Goal: Task Accomplishment & Management: Complete application form

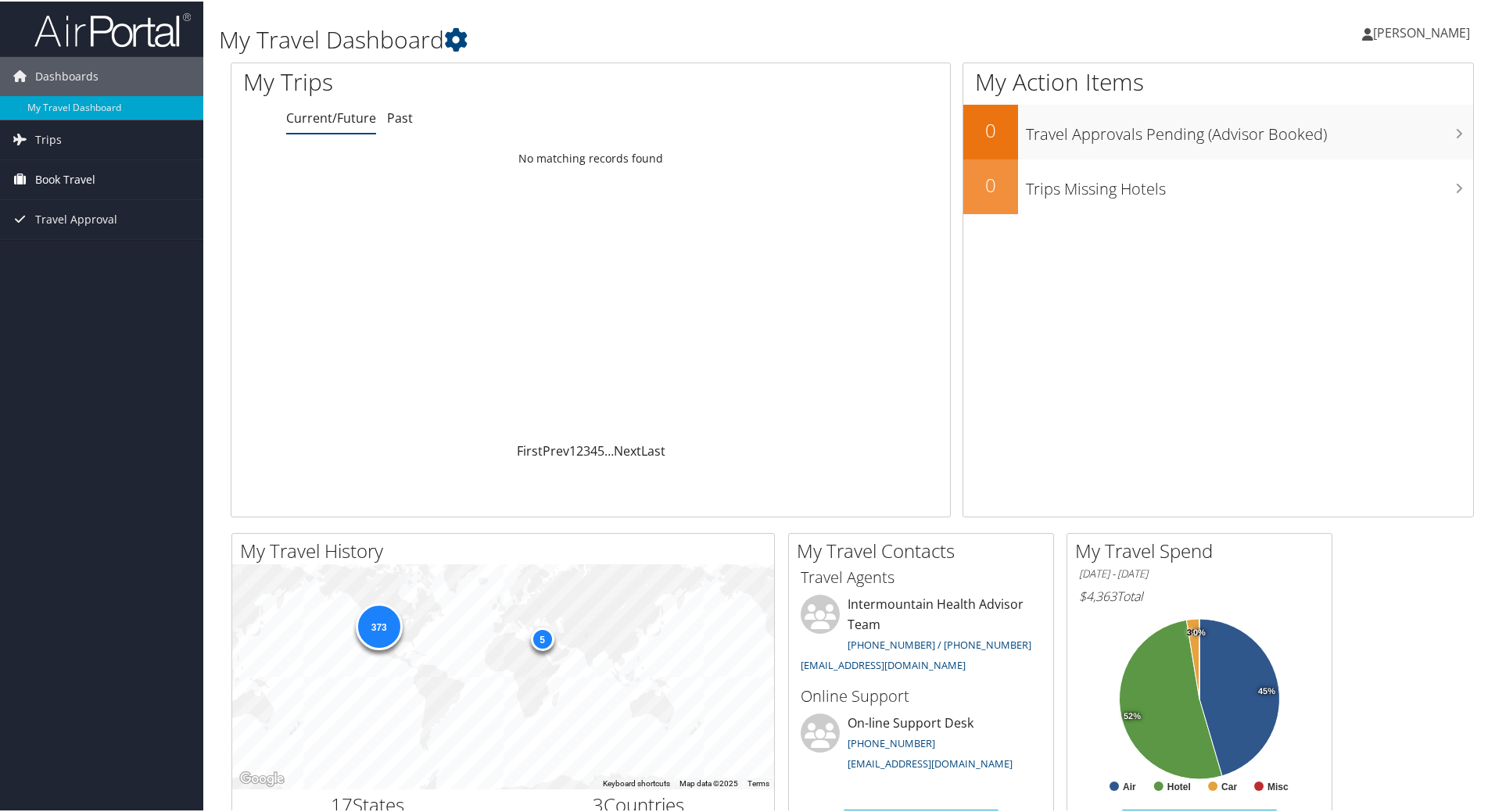
click at [86, 170] on span "Book Travel" at bounding box center [65, 178] width 61 height 39
click at [98, 207] on link "Agent Booking Request" at bounding box center [102, 209] width 203 height 23
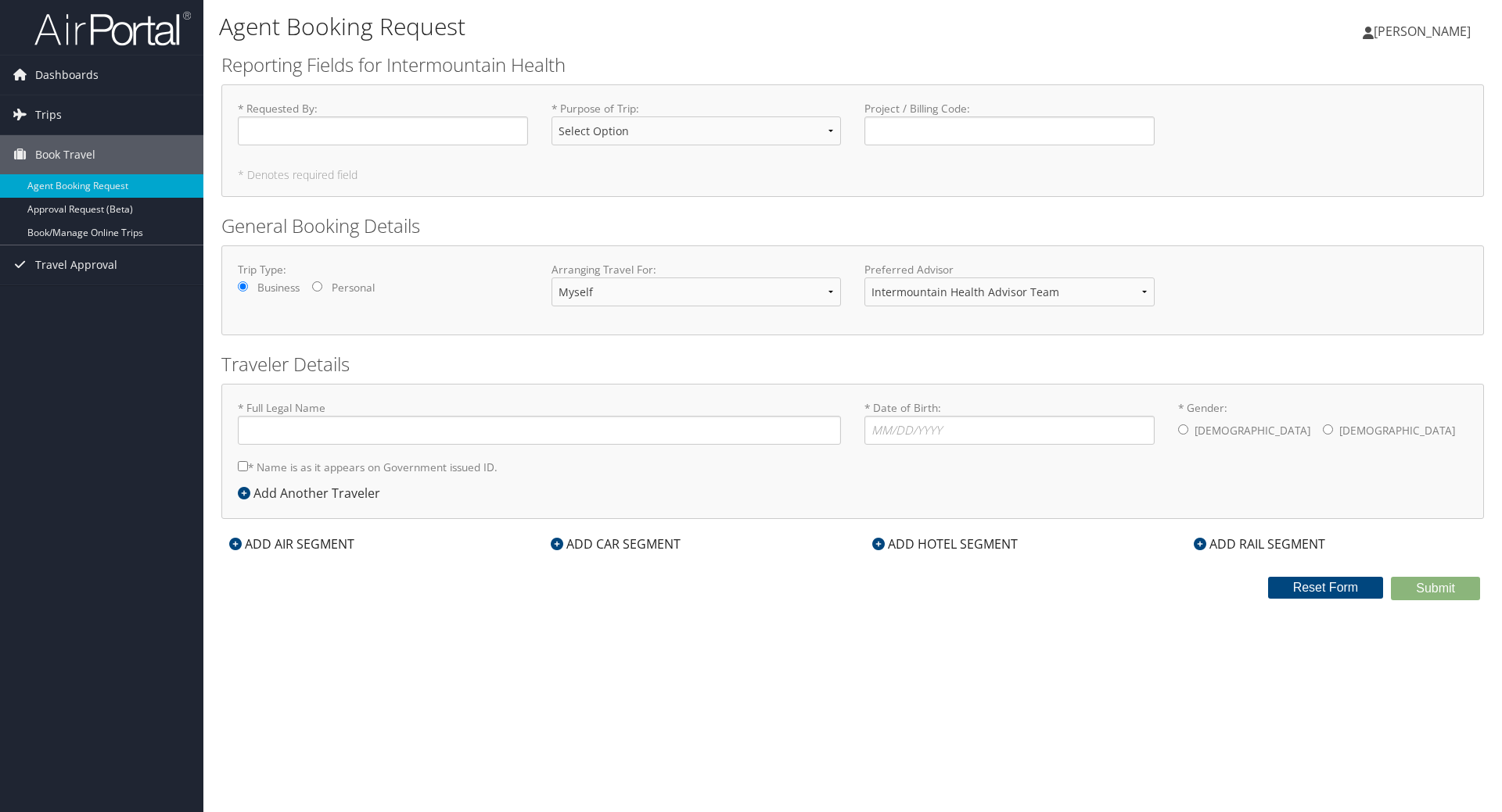
type input "[PERSON_NAME]"
click at [937, 432] on input "* Date of Birth: Invalid Date" at bounding box center [1009, 430] width 290 height 29
type input "[DATE]"
click at [1195, 426] on label "[DEMOGRAPHIC_DATA]" at bounding box center [1252, 431] width 116 height 30
click at [1188, 426] on input "* Gender: [DEMOGRAPHIC_DATA] [DEMOGRAPHIC_DATA]" at bounding box center [1182, 429] width 10 height 10
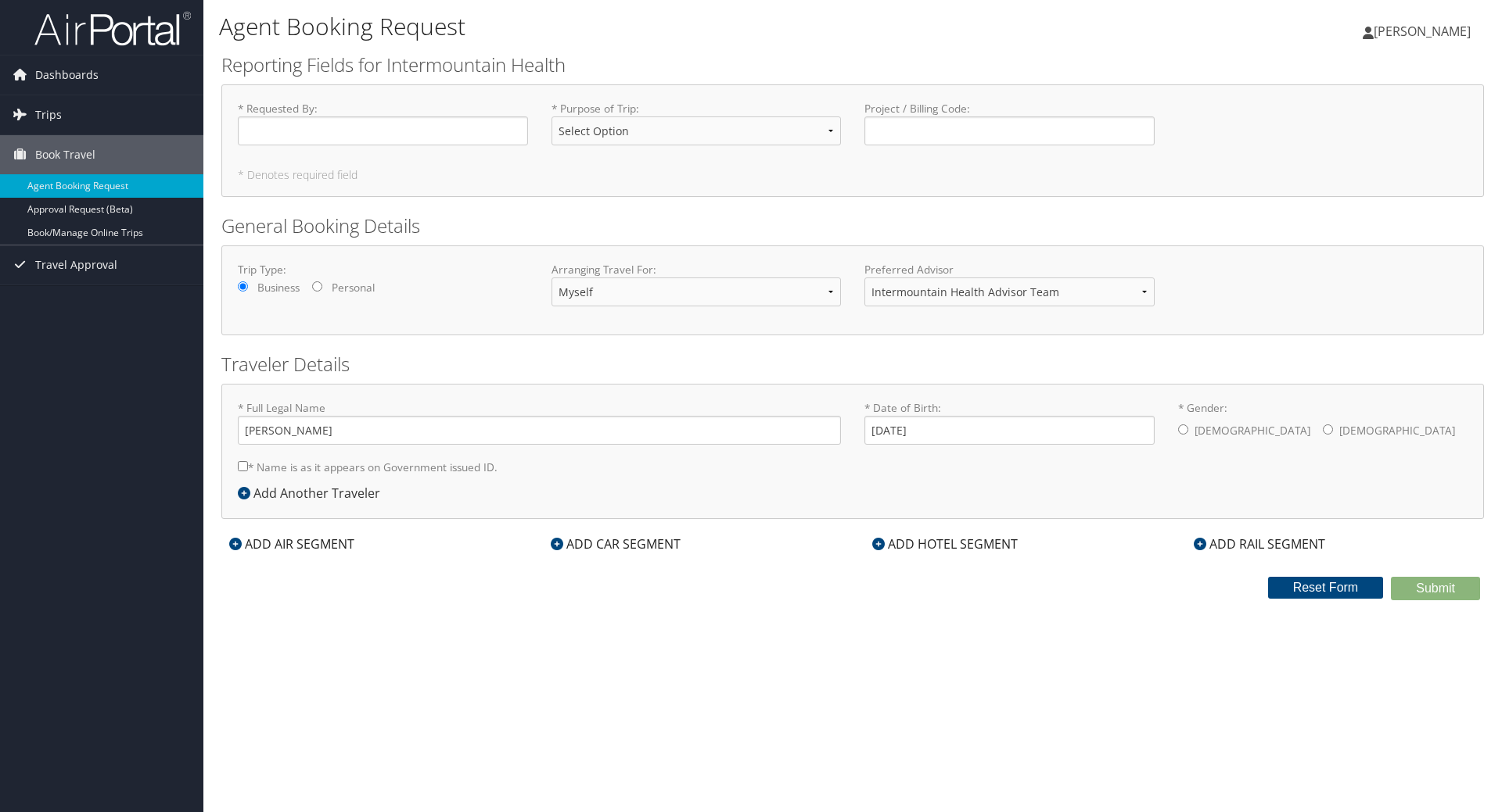
radio input "true"
click at [520, 142] on input "* Requested By : Required" at bounding box center [382, 130] width 290 height 29
type input "WA Ribbon Cutting Ceremony"
click at [541, 121] on div "* Purpose of Trip : Select Option 3rd Party Reimbursable Business CME Conf or E…" at bounding box center [696, 129] width 314 height 57
click at [595, 118] on select "Select Option 3rd Party Reimbursable Business CME Conf or Education Groups Pers…" at bounding box center [696, 130] width 290 height 29
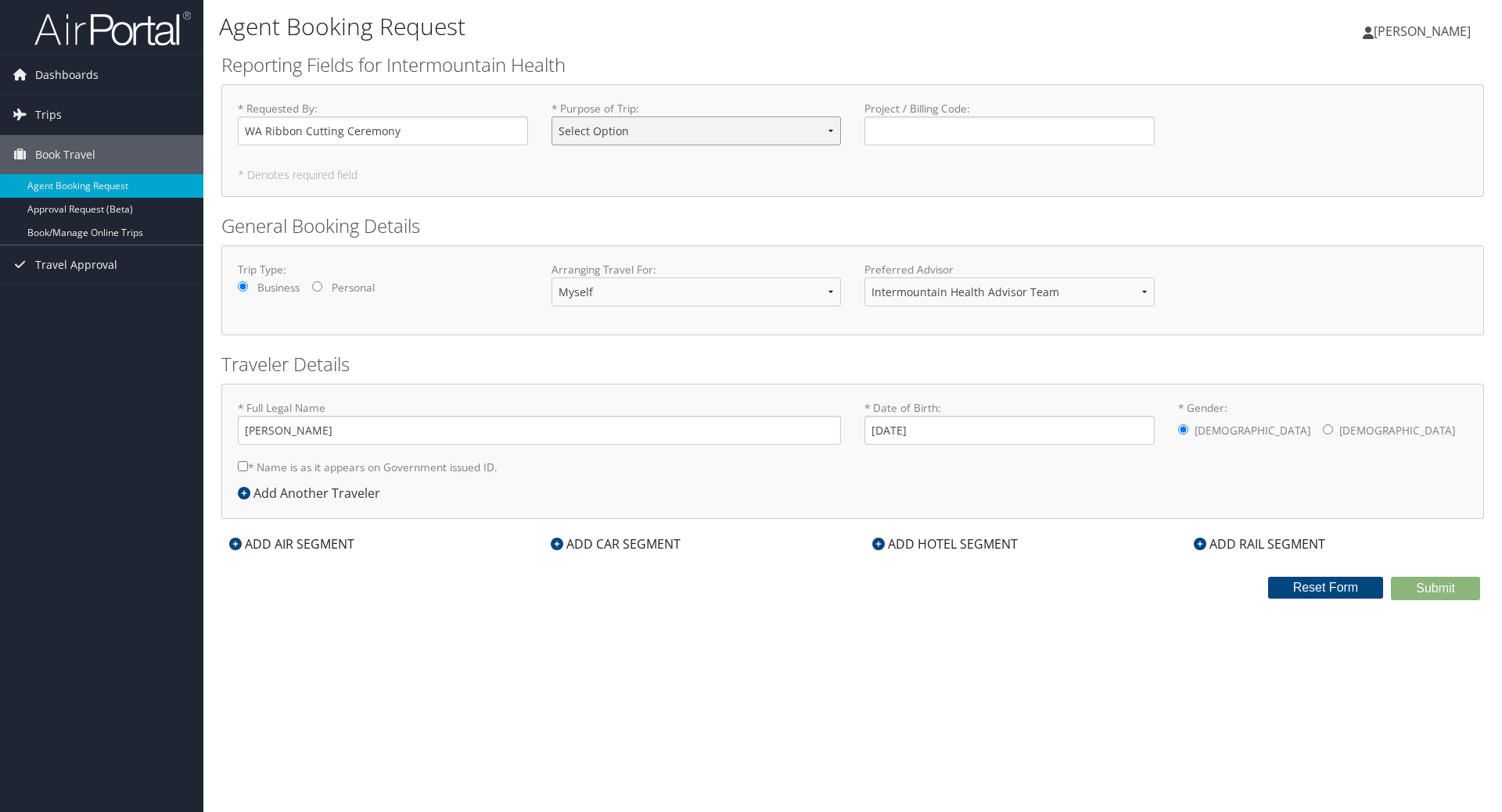
select select "Business"
click at [552, 116] on select "Select Option 3rd Party Reimbursable Business CME Conf or Education Groups Pers…" at bounding box center [696, 130] width 290 height 29
drag, startPoint x: 982, startPoint y: 114, endPoint x: 977, endPoint y: 138, distance: 24.5
click at [981, 132] on label "Project / Billing Code : Required" at bounding box center [1009, 123] width 290 height 45
click at [977, 138] on input "Project / Billing Code : Required" at bounding box center [1009, 130] width 290 height 29
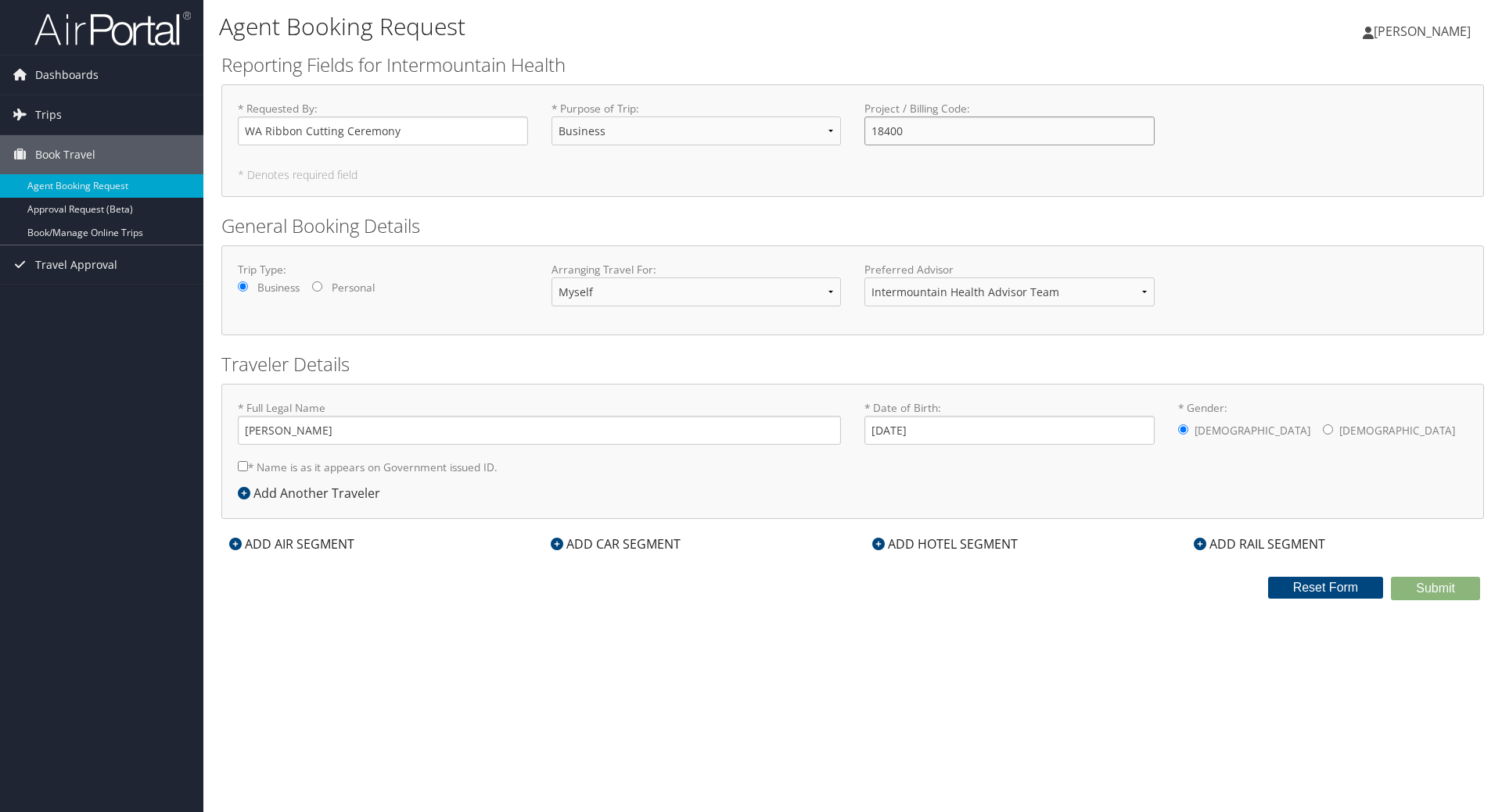
type input "18400"
click at [475, 466] on label "* Name is as it appears on Government issued ID." at bounding box center [367, 467] width 260 height 29
click at [248, 466] on input "* Name is as it appears on Government issued ID." at bounding box center [242, 466] width 10 height 10
checkbox input "true"
click at [273, 430] on input "[PERSON_NAME]" at bounding box center [539, 430] width 603 height 29
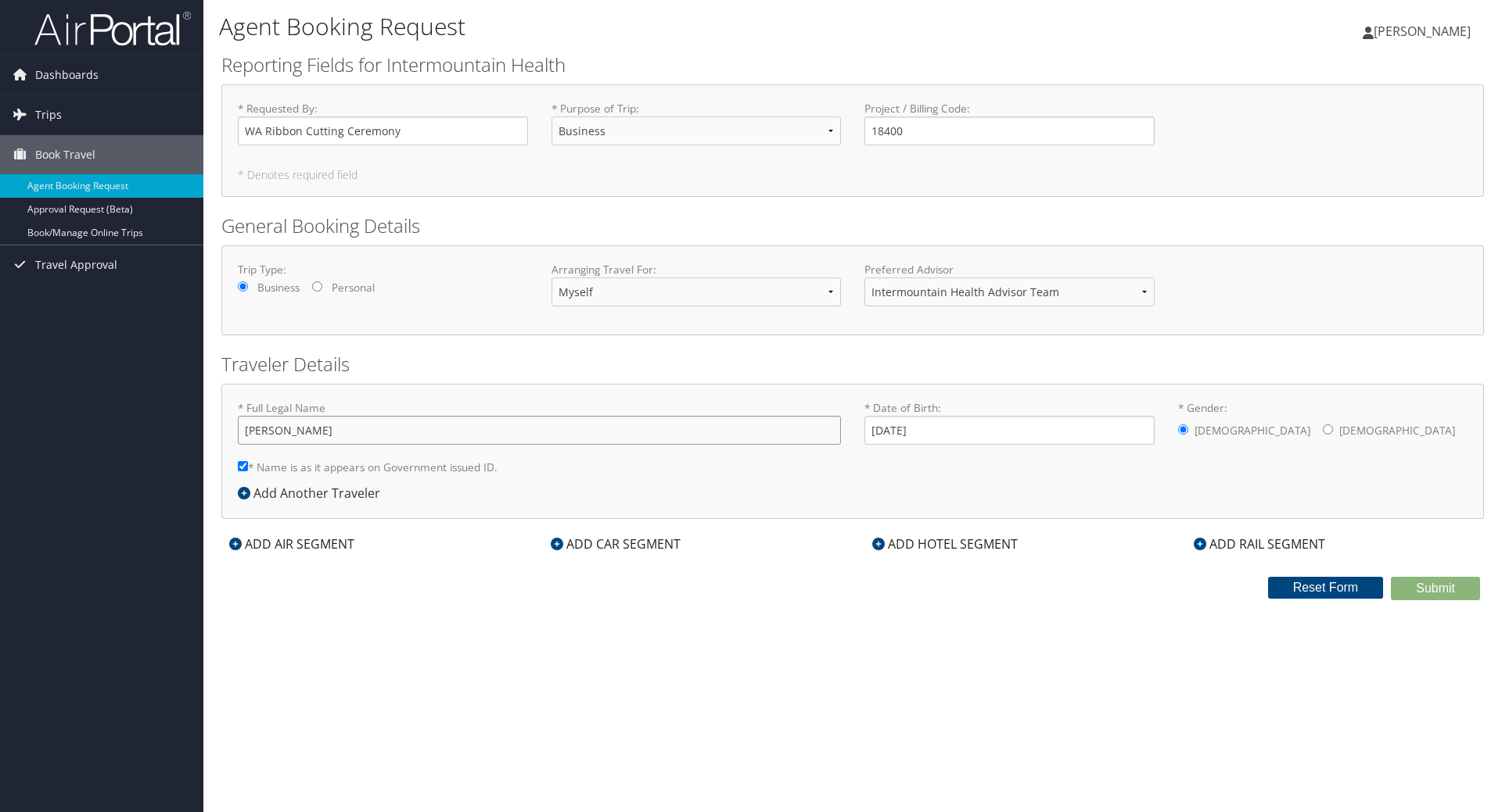
type input "[PERSON_NAME]"
drag, startPoint x: 1323, startPoint y: 691, endPoint x: 1183, endPoint y: 662, distance: 143.0
click at [1314, 690] on div "Agent Booking Request [PERSON_NAME] [PERSON_NAME] My Settings Travel Agency Con…" at bounding box center [853, 406] width 1299 height 812
click at [291, 540] on div "ADD AIR SEGMENT" at bounding box center [292, 544] width 141 height 19
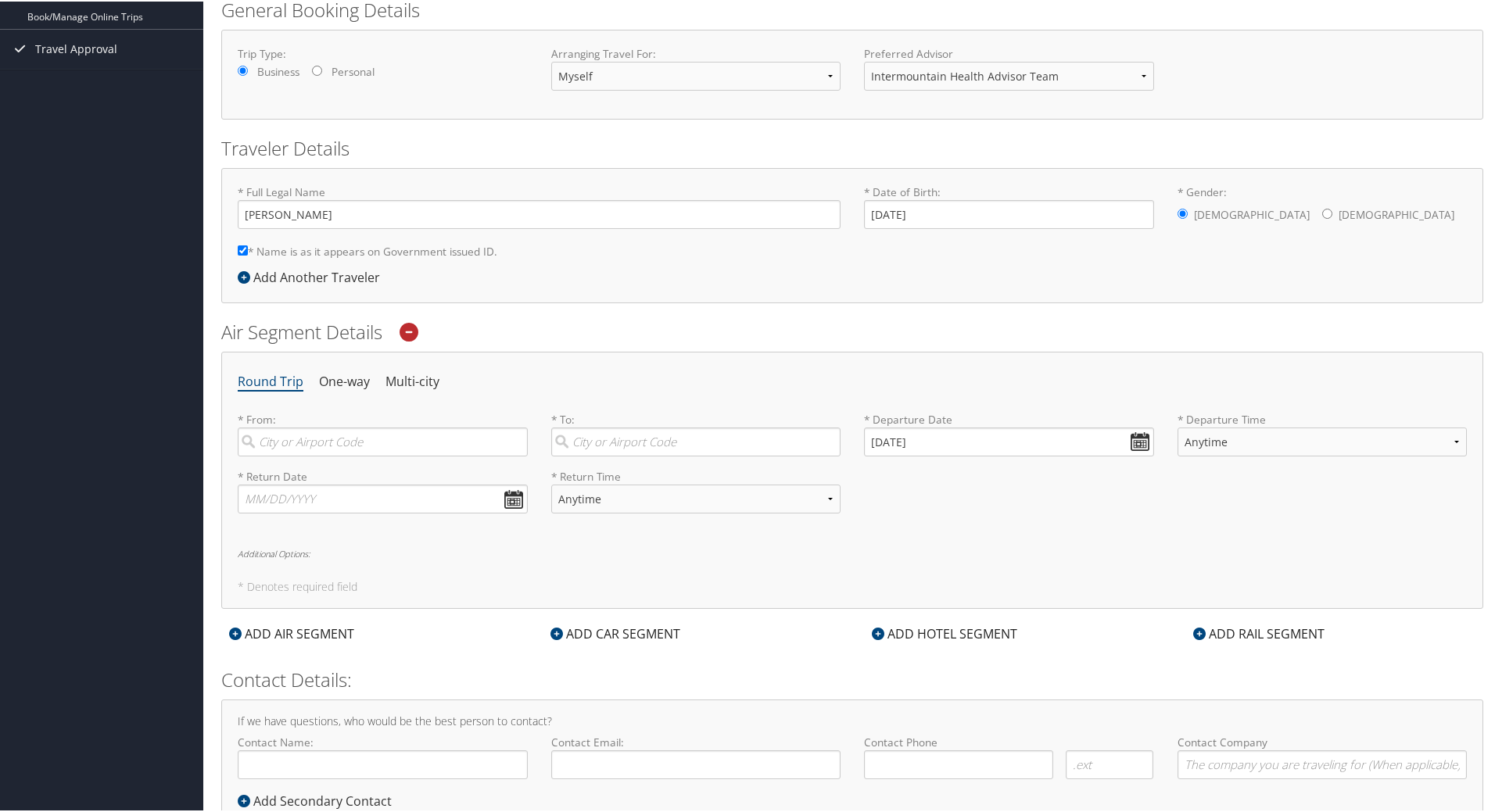
scroll to position [270, 0]
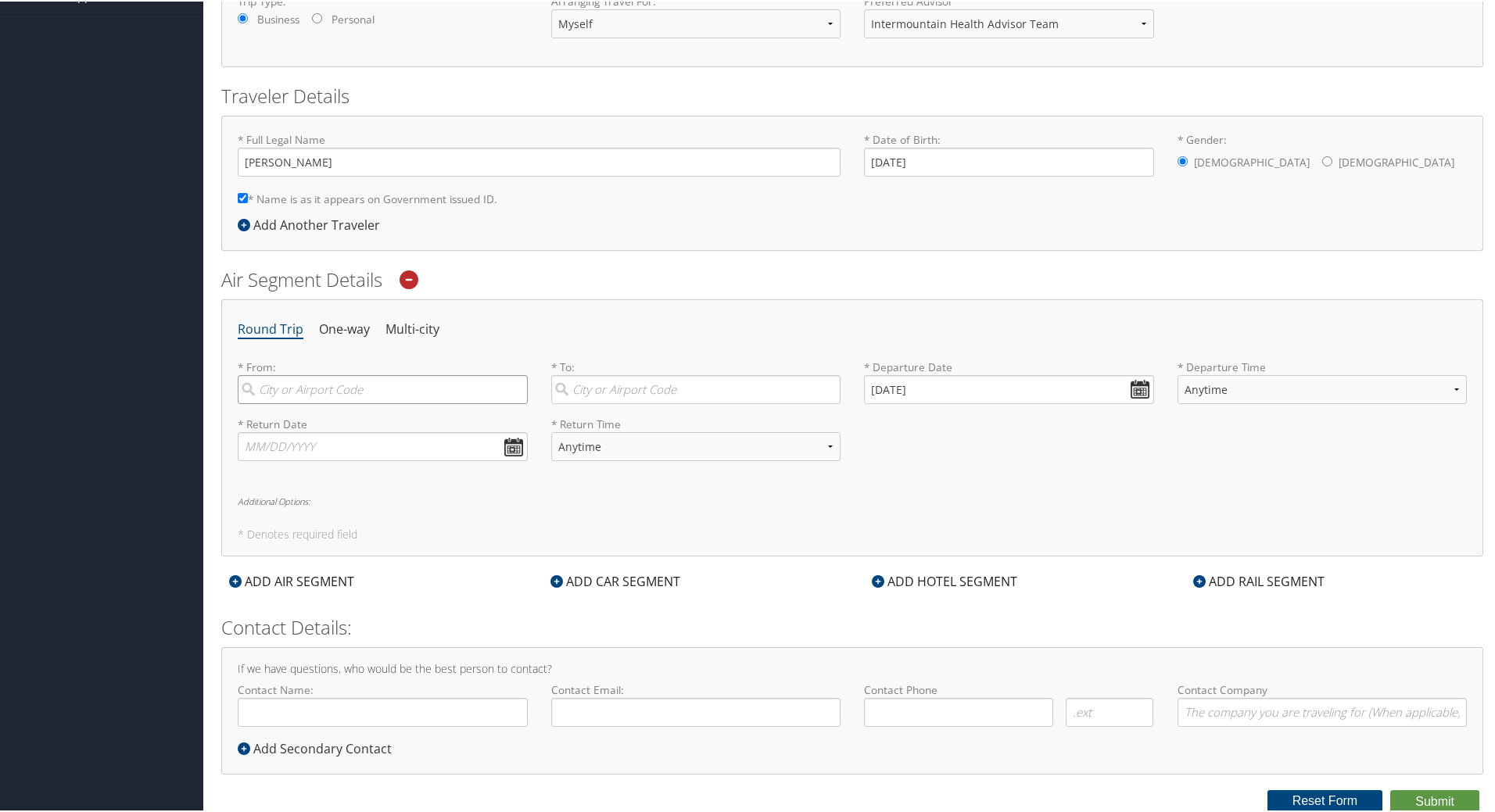
click at [419, 393] on input "search" at bounding box center [382, 387] width 290 height 29
click at [429, 417] on div "[GEOGRAPHIC_DATA] (SLC [US_STATE])" at bounding box center [385, 421] width 269 height 20
click at [429, 402] on input "slc" at bounding box center [382, 387] width 290 height 29
type input "[GEOGRAPHIC_DATA] (SLC [US_STATE])"
click at [618, 374] on input "search" at bounding box center [696, 387] width 290 height 29
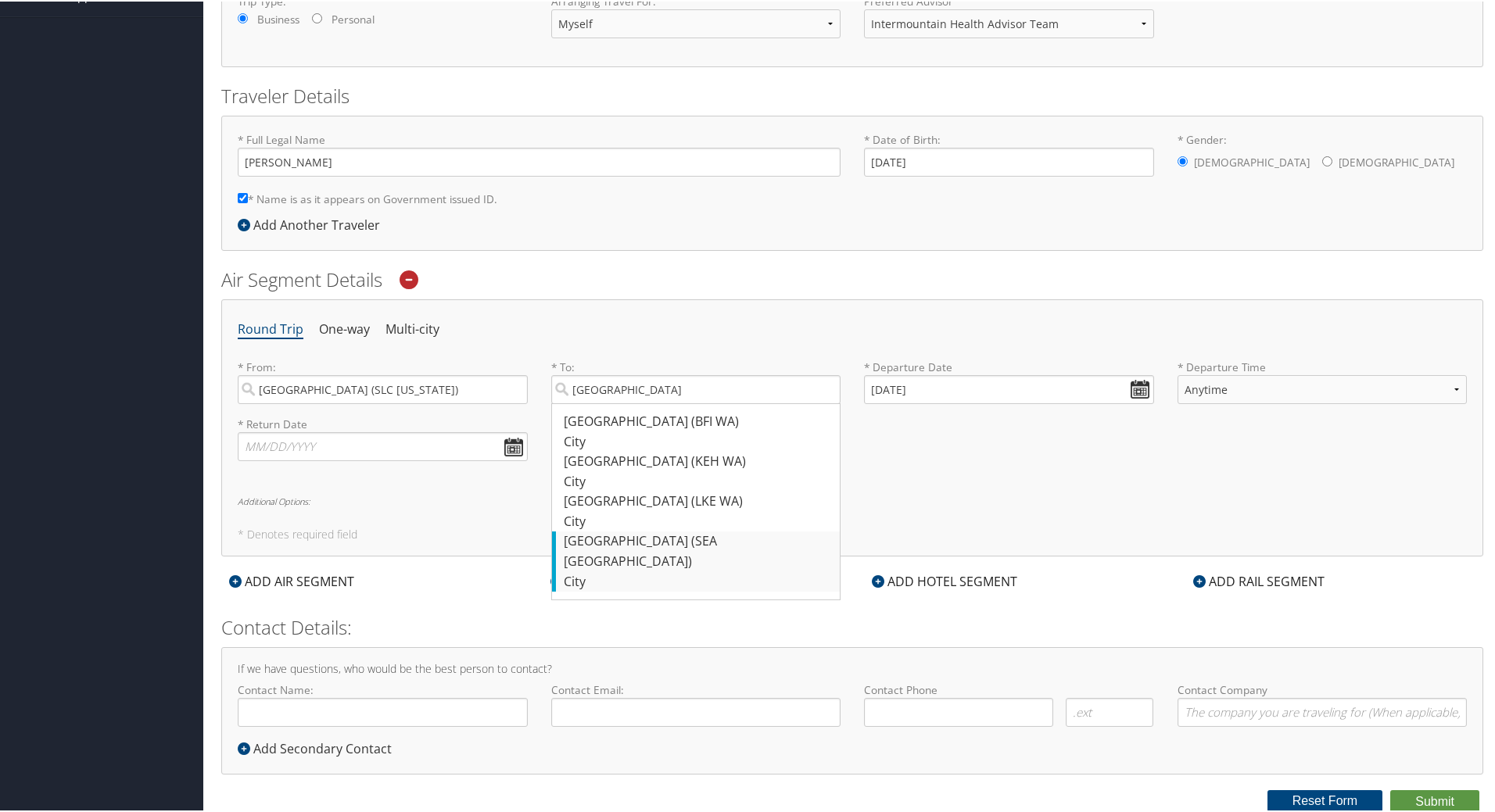
click at [754, 571] on div "City" at bounding box center [698, 581] width 269 height 20
click at [754, 402] on input "[GEOGRAPHIC_DATA]" at bounding box center [696, 387] width 290 height 29
type input "[GEOGRAPHIC_DATA] (SEA [GEOGRAPHIC_DATA])"
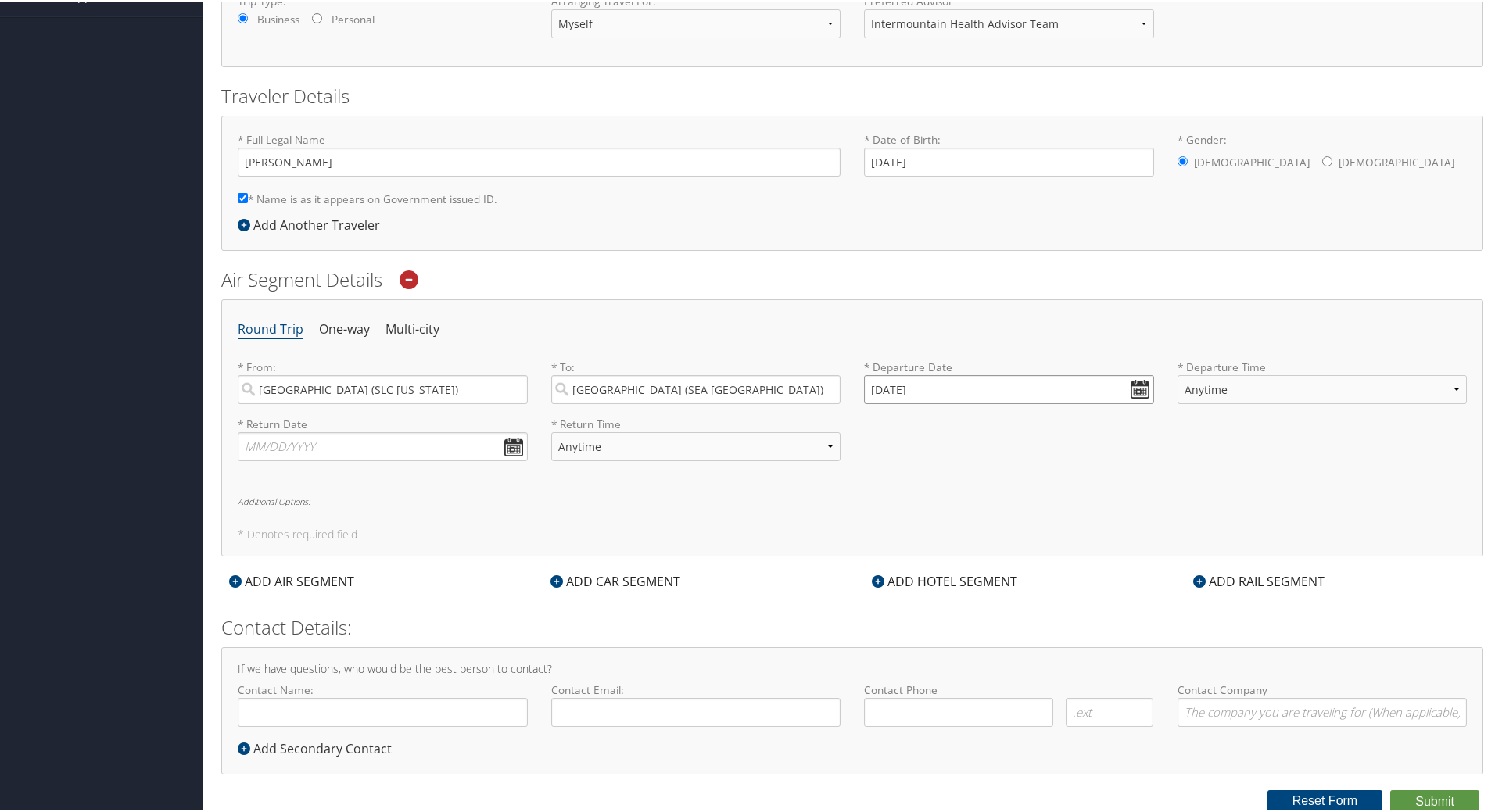
click at [947, 397] on input "[DATE]" at bounding box center [1009, 387] width 290 height 29
